Goal: Task Accomplishment & Management: Use online tool/utility

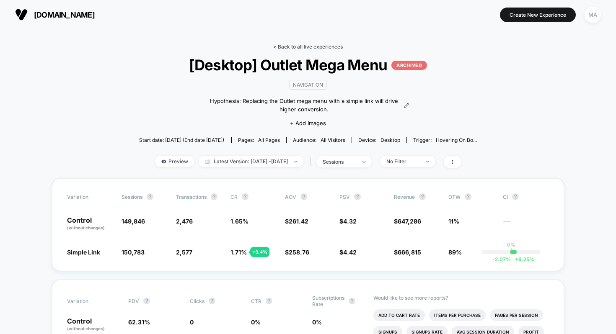
click at [321, 44] on link "< Back to all live experiences" at bounding box center [308, 47] width 70 height 6
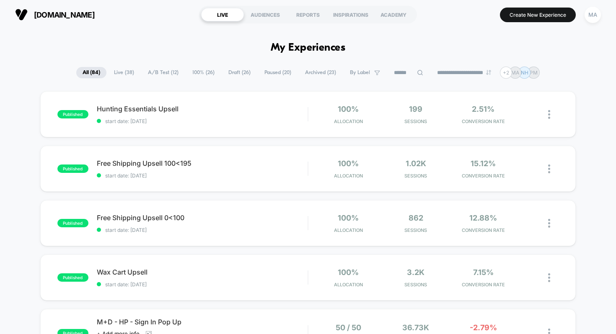
click at [229, 69] on span "Draft ( 26 )" at bounding box center [239, 72] width 35 height 11
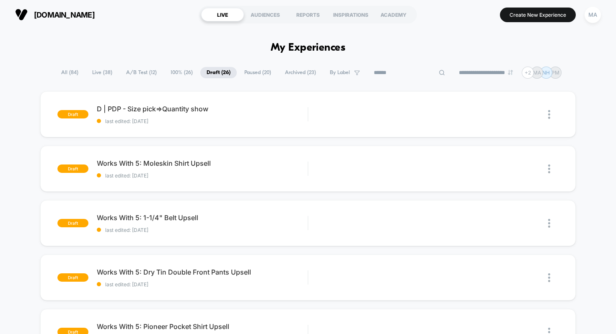
click at [411, 68] on input at bounding box center [410, 73] width 84 height 10
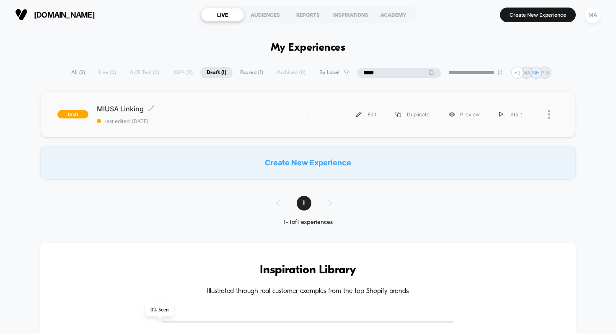
type input "*****"
click at [166, 116] on div "MIUSA Linking Click to edit experience details Click to edit experience details…" at bounding box center [202, 115] width 211 height 20
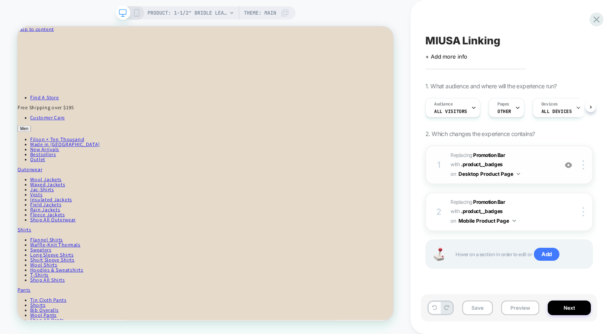
scroll to position [0, 0]
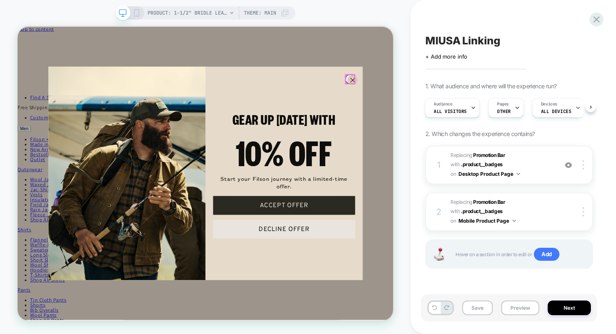
click at [461, 97] on icon "Close dialog" at bounding box center [463, 98] width 5 height 5
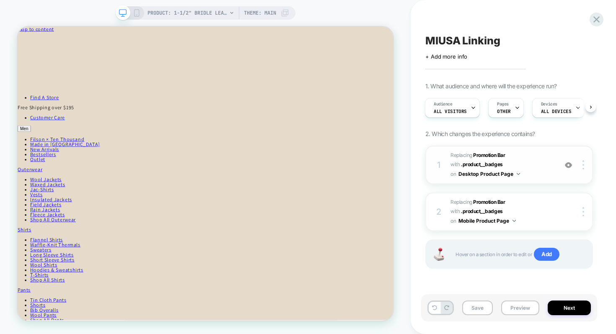
click at [522, 161] on span "#_loomi_addon_1755719738274 Replacing Promotion Bar WITH .product__badges .prod…" at bounding box center [502, 165] width 103 height 28
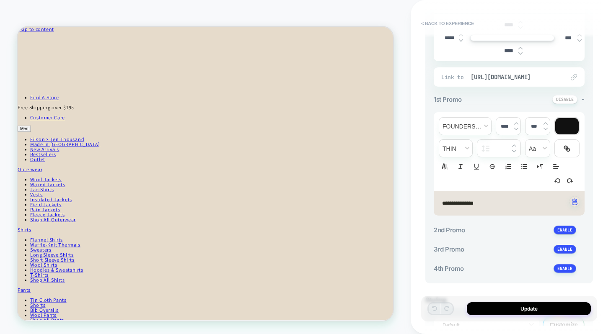
scroll to position [266, 0]
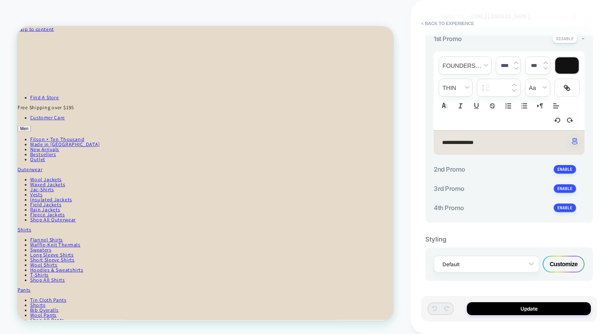
click at [472, 142] on span "**********" at bounding box center [457, 142] width 31 height 5
type input "****"
click at [472, 142] on span "**********" at bounding box center [457, 142] width 31 height 5
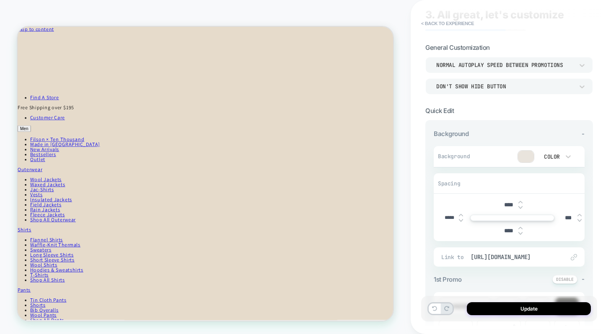
scroll to position [0, 0]
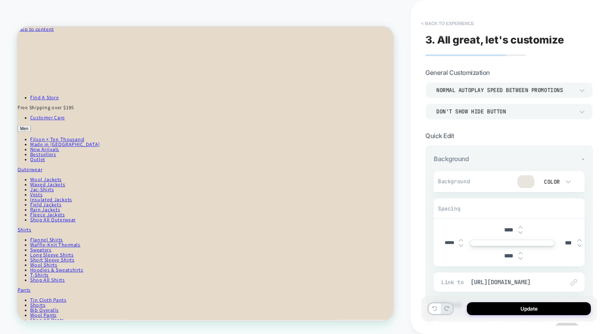
click at [432, 23] on button "< Back to experience" at bounding box center [447, 23] width 61 height 13
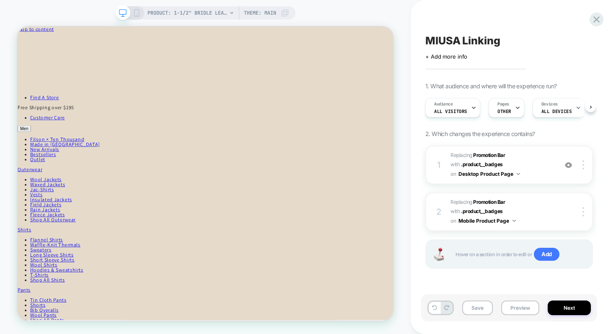
scroll to position [0, 0]
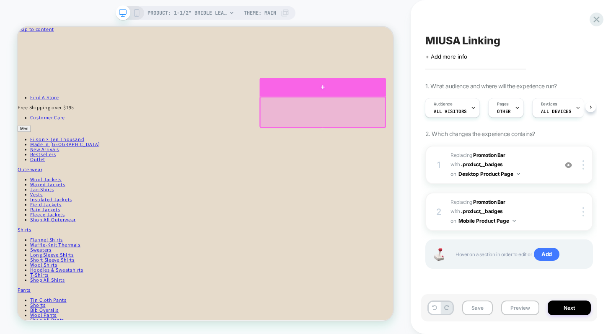
click at [410, 116] on div at bounding box center [424, 107] width 168 height 25
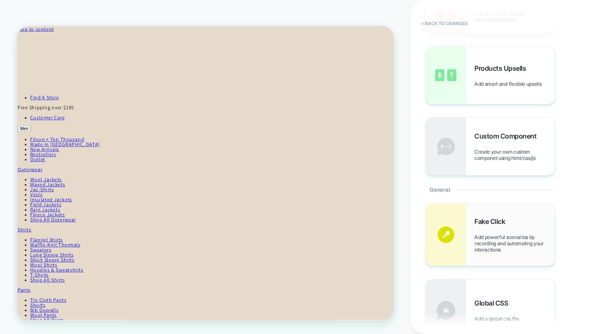
scroll to position [163, 0]
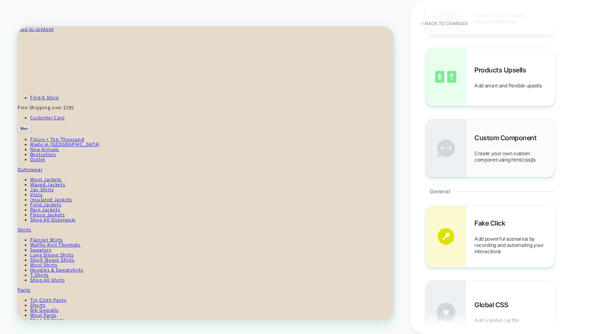
click at [479, 138] on span "Custom Component" at bounding box center [507, 138] width 66 height 8
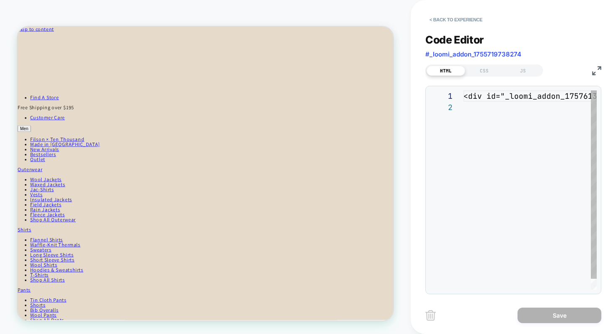
scroll to position [11, 0]
click at [481, 105] on div "< div id = "_loomi_addon_1757613469705" > Change Me! </ div >" at bounding box center [596, 196] width 264 height 211
click at [600, 70] on img at bounding box center [596, 70] width 9 height 9
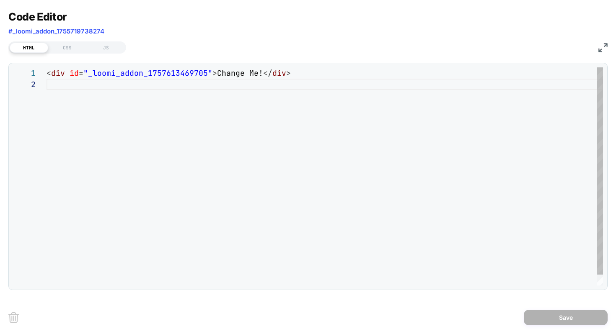
click at [59, 74] on div "< div id = "_loomi_addon_1757613469705" > Change Me! </ div >" at bounding box center [325, 182] width 557 height 230
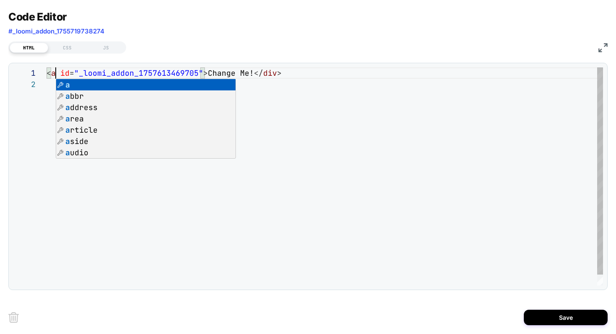
scroll to position [0, 9]
click at [264, 73] on div "< a id = "_loomi_addon_1757613469705" > Change Me! </ div >" at bounding box center [325, 182] width 557 height 230
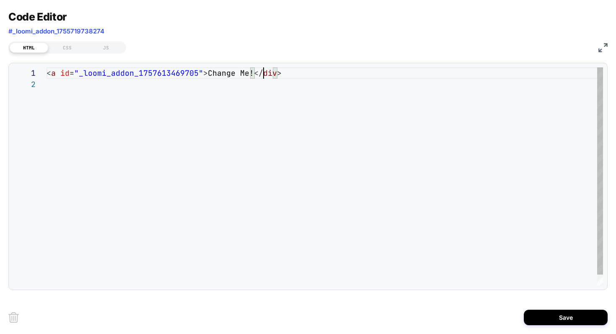
click at [264, 73] on div "< a id = "_loomi_addon_1757613469705" > Change Me! </ div >" at bounding box center [325, 182] width 557 height 230
drag, startPoint x: 205, startPoint y: 73, endPoint x: 248, endPoint y: 70, distance: 43.2
click at [248, 70] on div "< a id = "_loomi_addon_1757613469705" > Change Me! </ a >" at bounding box center [325, 182] width 557 height 230
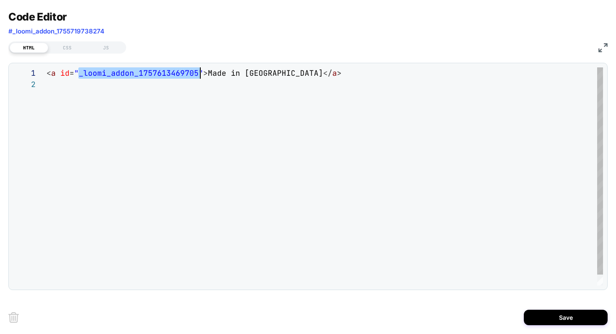
scroll to position [0, 149]
drag, startPoint x: 78, startPoint y: 72, endPoint x: 195, endPoint y: 71, distance: 117.3
click at [195, 71] on div "< a id = "_loomi_addon_1757613469705" > Made in [GEOGRAPHIC_DATA] </ a >" at bounding box center [325, 182] width 557 height 230
click at [303, 75] on div "< a id = "_loomi_addon_1757613469705" > Made in [GEOGRAPHIC_DATA] </ a >" at bounding box center [325, 182] width 557 height 230
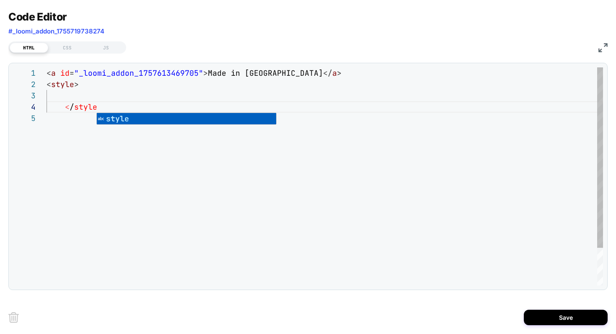
scroll to position [34, 54]
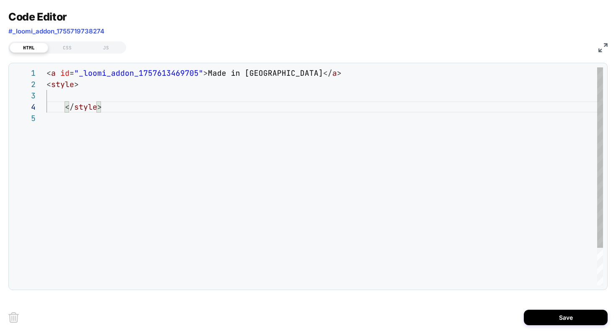
click at [104, 93] on div "< a id = "_loomi_addon_1757613469705" > Made in [GEOGRAPHIC_DATA] </ a > < styl…" at bounding box center [325, 199] width 557 height 264
drag, startPoint x: 78, startPoint y: 73, endPoint x: 194, endPoint y: 71, distance: 117.0
click at [194, 71] on div "</ style > # < style > < a id = "_loomi_addon_1757613469705" > Made in [GEOGRAP…" at bounding box center [325, 199] width 557 height 264
click at [91, 101] on div "</ style > # < style > < a id = "_loomi_addon_1757613469705" > Made in [GEOGRAP…" at bounding box center [325, 199] width 557 height 264
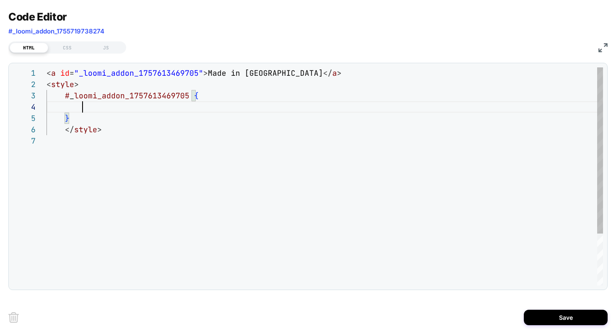
scroll to position [34, 36]
type textarea "**********"
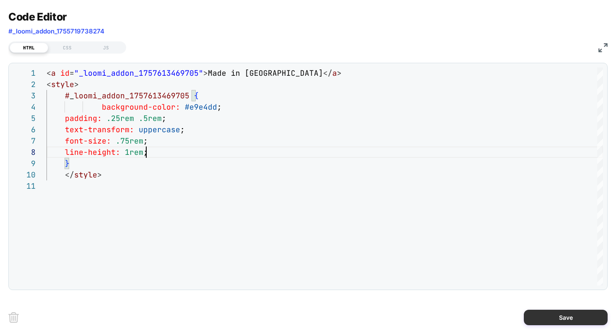
click at [559, 314] on button "Save" at bounding box center [566, 318] width 84 height 16
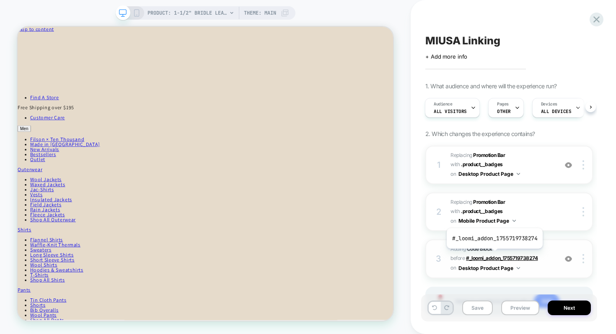
scroll to position [44, 0]
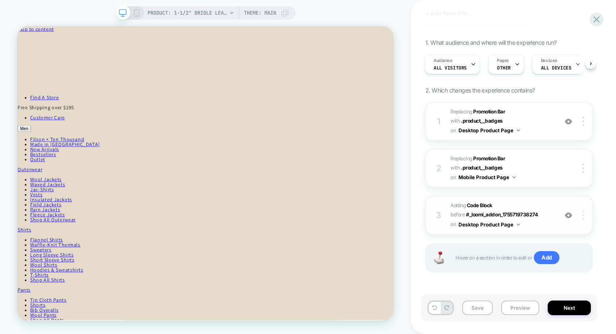
click at [583, 213] on img at bounding box center [584, 215] width 2 height 9
click at [582, 215] on div at bounding box center [585, 215] width 16 height 9
click at [463, 207] on span "Adding Code Block" at bounding box center [472, 205] width 42 height 6
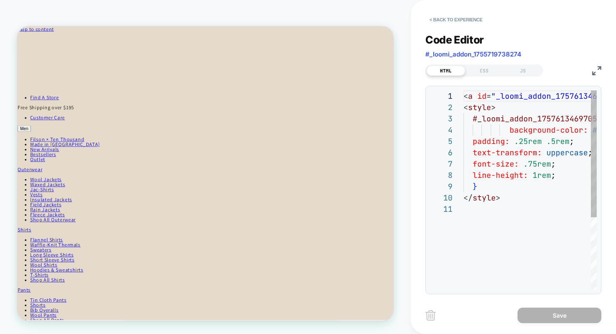
scroll to position [113, 0]
click at [559, 177] on div "< a id = "_loomi_addon_1757613469705" > Made in [GEOGRAPHIC_DATA] </ a > < styl…" at bounding box center [589, 247] width 250 height 313
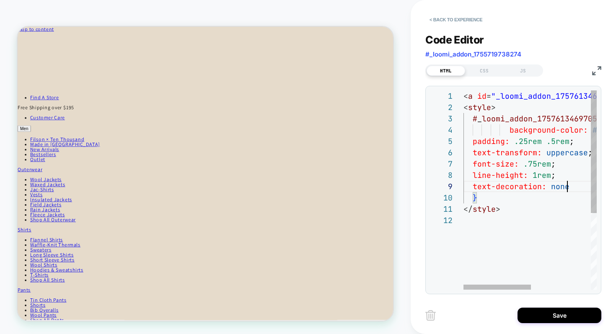
scroll to position [91, 109]
click at [471, 96] on div "< a id = "_loomi_addon_1757613469705" > Made in [GEOGRAPHIC_DATA] </ a > < styl…" at bounding box center [588, 253] width 250 height 324
type textarea "**********"
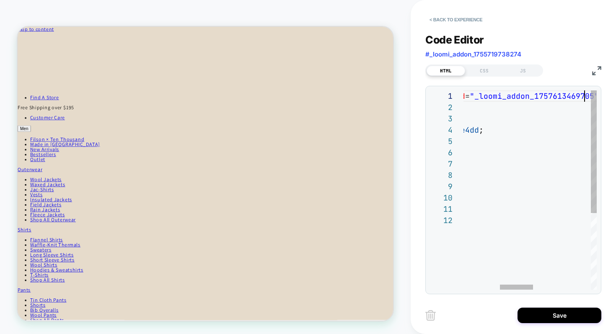
scroll to position [0, 267]
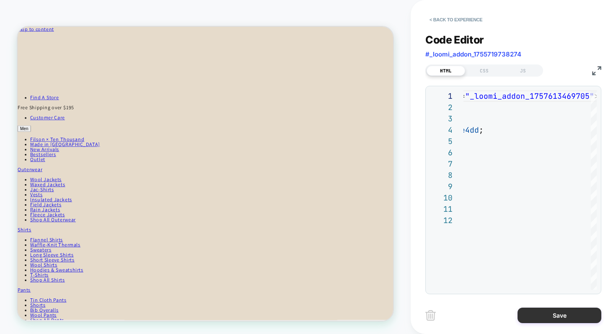
click at [564, 314] on button "Save" at bounding box center [560, 316] width 84 height 16
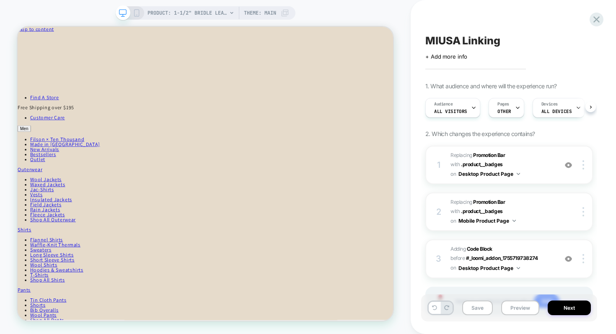
scroll to position [0, 0]
click at [479, 307] on button "Save" at bounding box center [477, 308] width 31 height 15
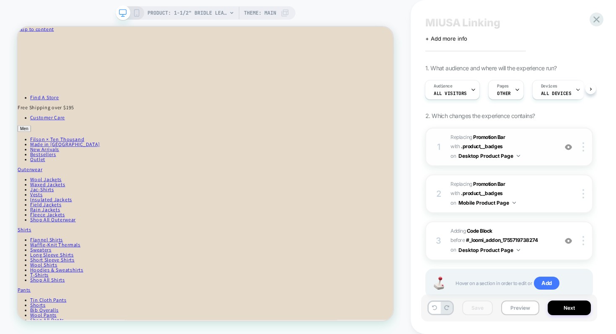
scroll to position [18, 0]
click at [500, 252] on button "Desktop Product Page" at bounding box center [489, 251] width 62 height 10
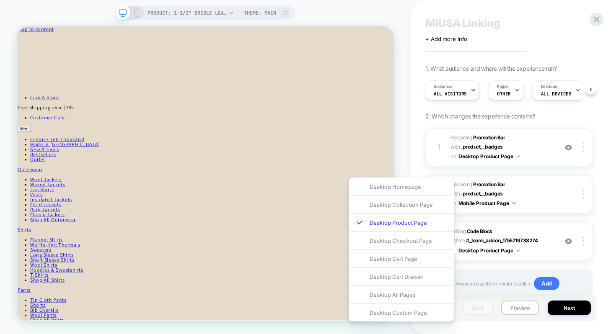
click at [601, 208] on div "MIUSA Linking Click to edit experience details + Add more info 1. What audience…" at bounding box center [513, 167] width 205 height 334
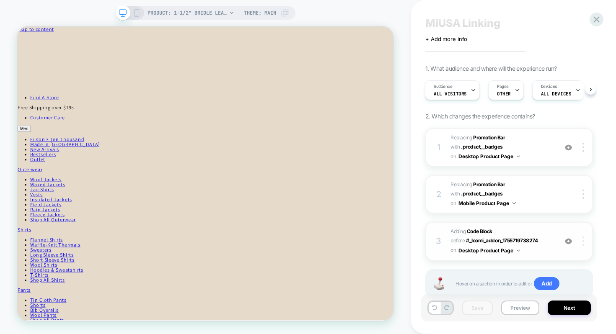
click at [583, 243] on img at bounding box center [584, 241] width 2 height 9
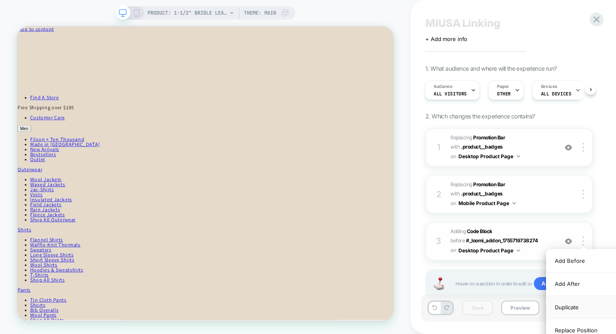
click at [570, 308] on div "Duplicate" at bounding box center [583, 307] width 75 height 23
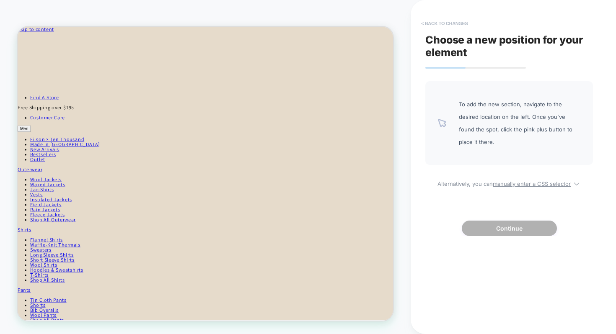
click at [435, 22] on button "< Back to changes" at bounding box center [444, 23] width 55 height 13
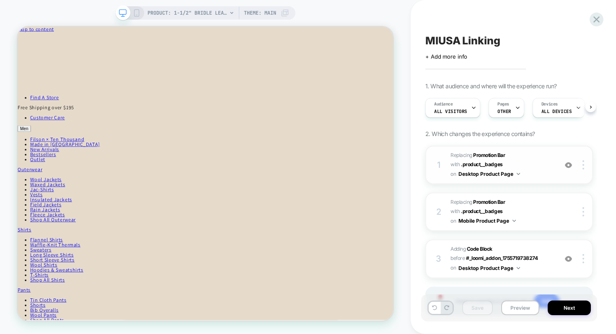
scroll to position [0, 0]
click at [545, 249] on span "Adding Code Block BEFORE #_loomi_addon_1755719738274 #_loomi_addon_175571973827…" at bounding box center [502, 259] width 103 height 28
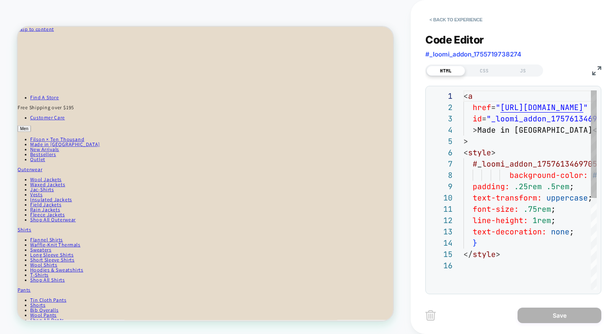
scroll to position [113, 0]
click at [469, 97] on div "< a href = " [URL][DOMAIN_NAME] " id = "_loomi_addon_1757613469705" > Made in […" at bounding box center [609, 275] width 291 height 369
click at [475, 131] on div "< a href = " [URL][DOMAIN_NAME] " id = "_loomi_addon_1757613469705" > Made in […" at bounding box center [609, 275] width 291 height 369
click at [440, 20] on button "< Back to experience" at bounding box center [455, 19] width 61 height 13
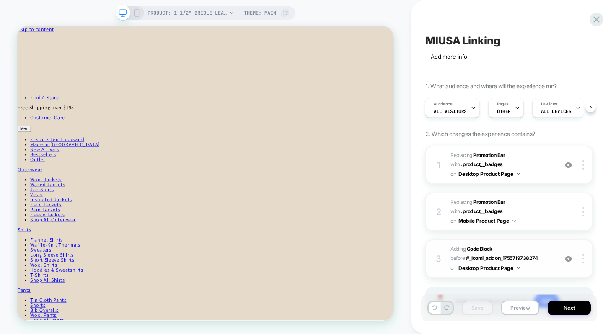
scroll to position [44, 0]
